Goal: Task Accomplishment & Management: Use online tool/utility

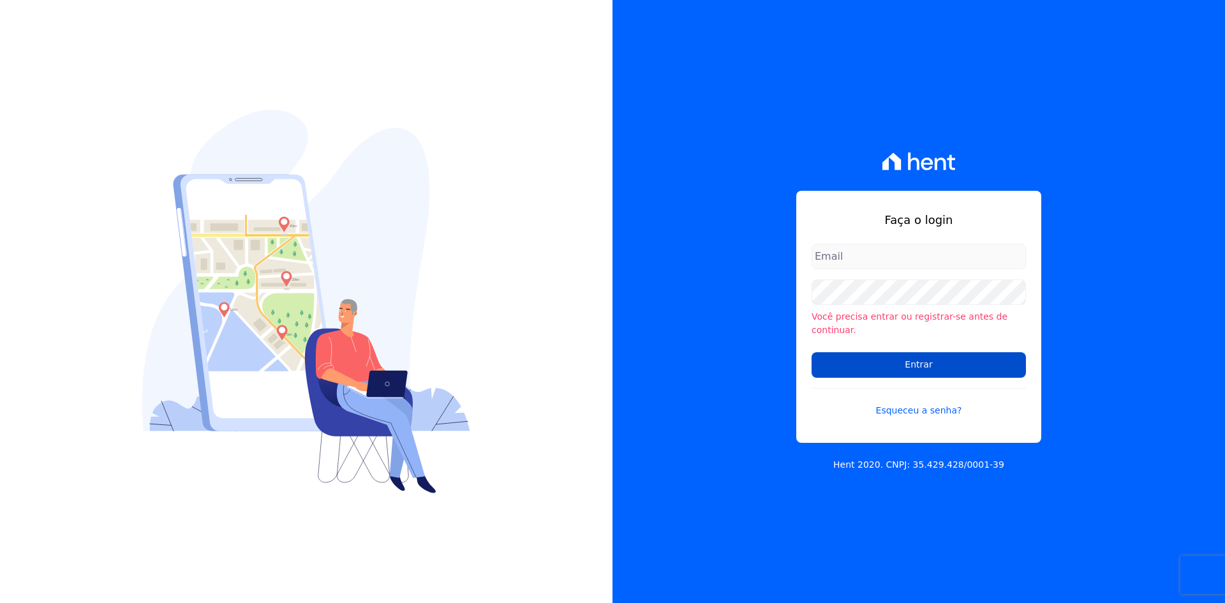
type input "[EMAIL_ADDRESS][DOMAIN_NAME]"
click at [904, 352] on input "Entrar" at bounding box center [918, 365] width 214 height 26
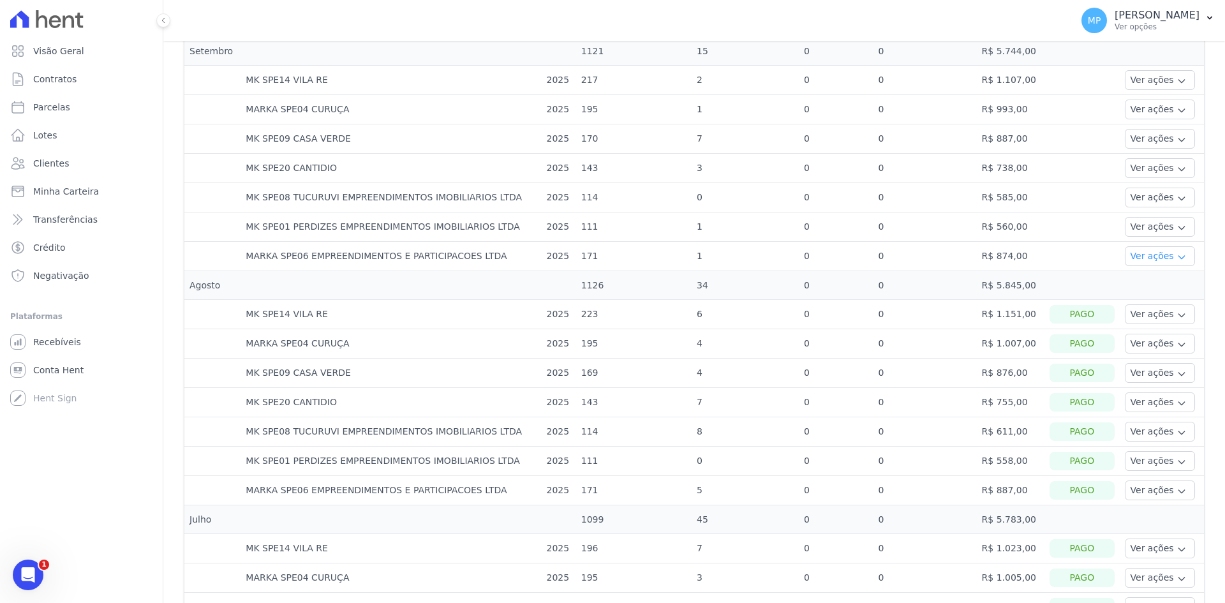
click at [1124, 254] on button "Ver ações" at bounding box center [1159, 256] width 70 height 20
